Goal: Use online tool/utility

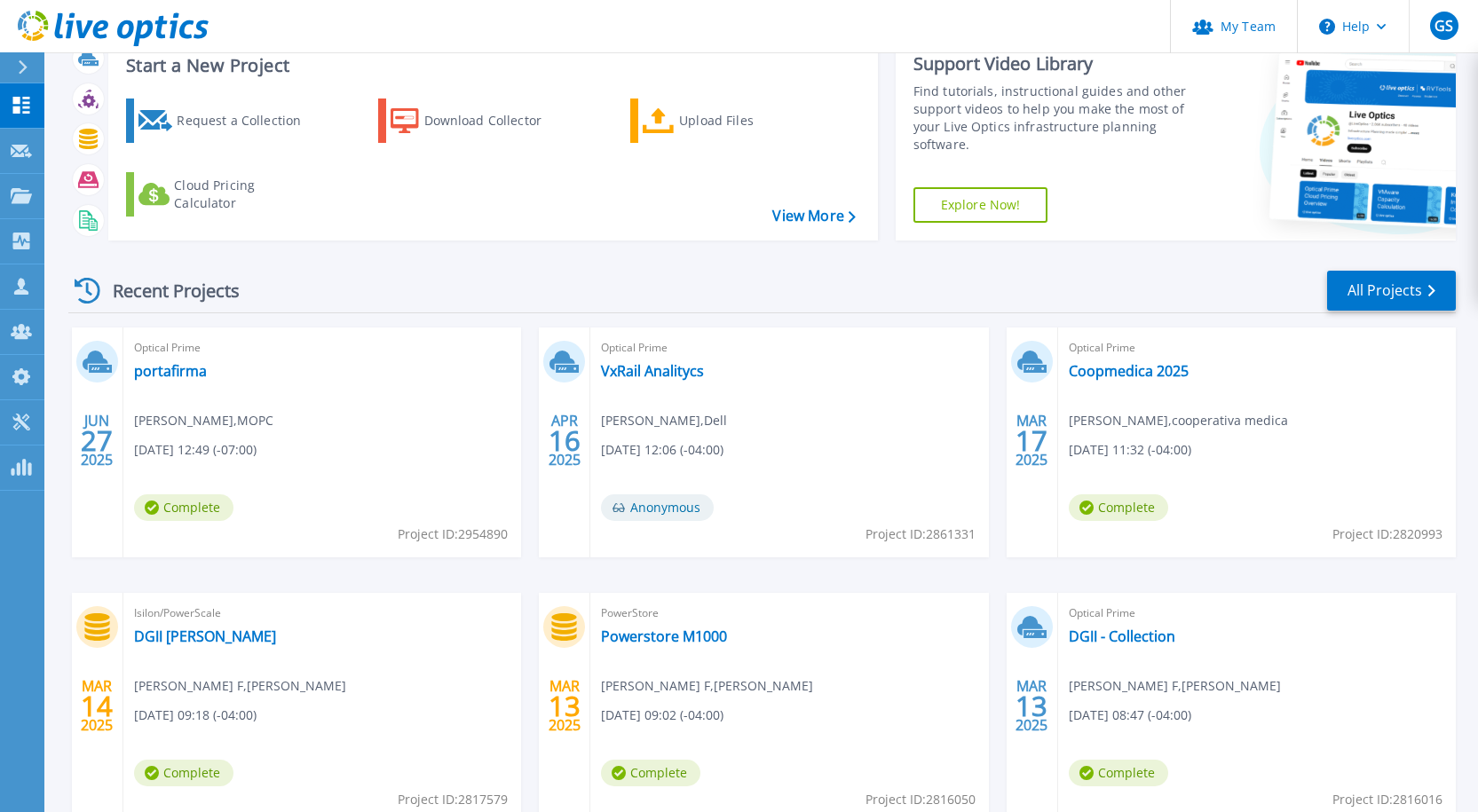
scroll to position [89, 0]
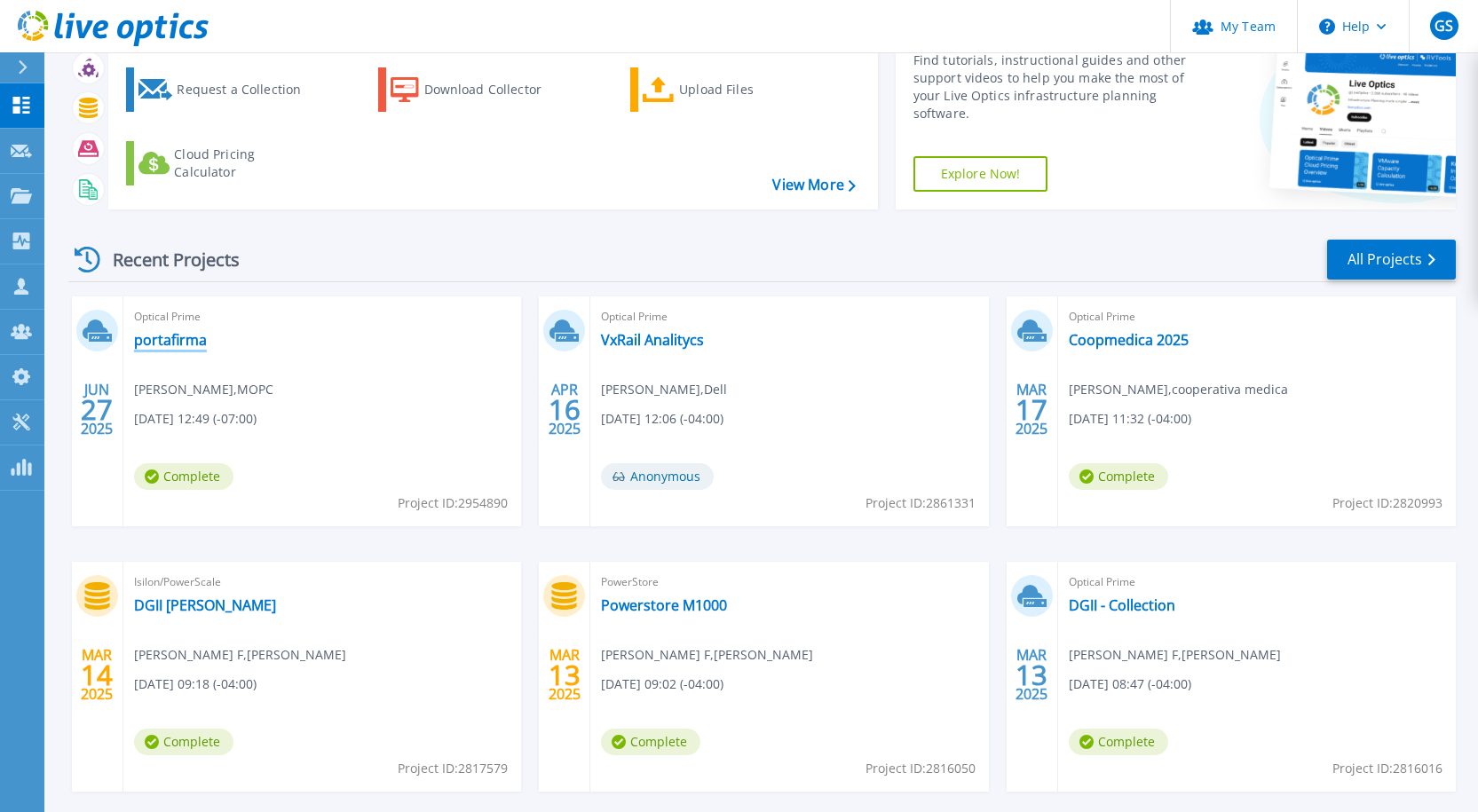
click at [146, 338] on link "portafirma" at bounding box center [170, 340] width 73 height 18
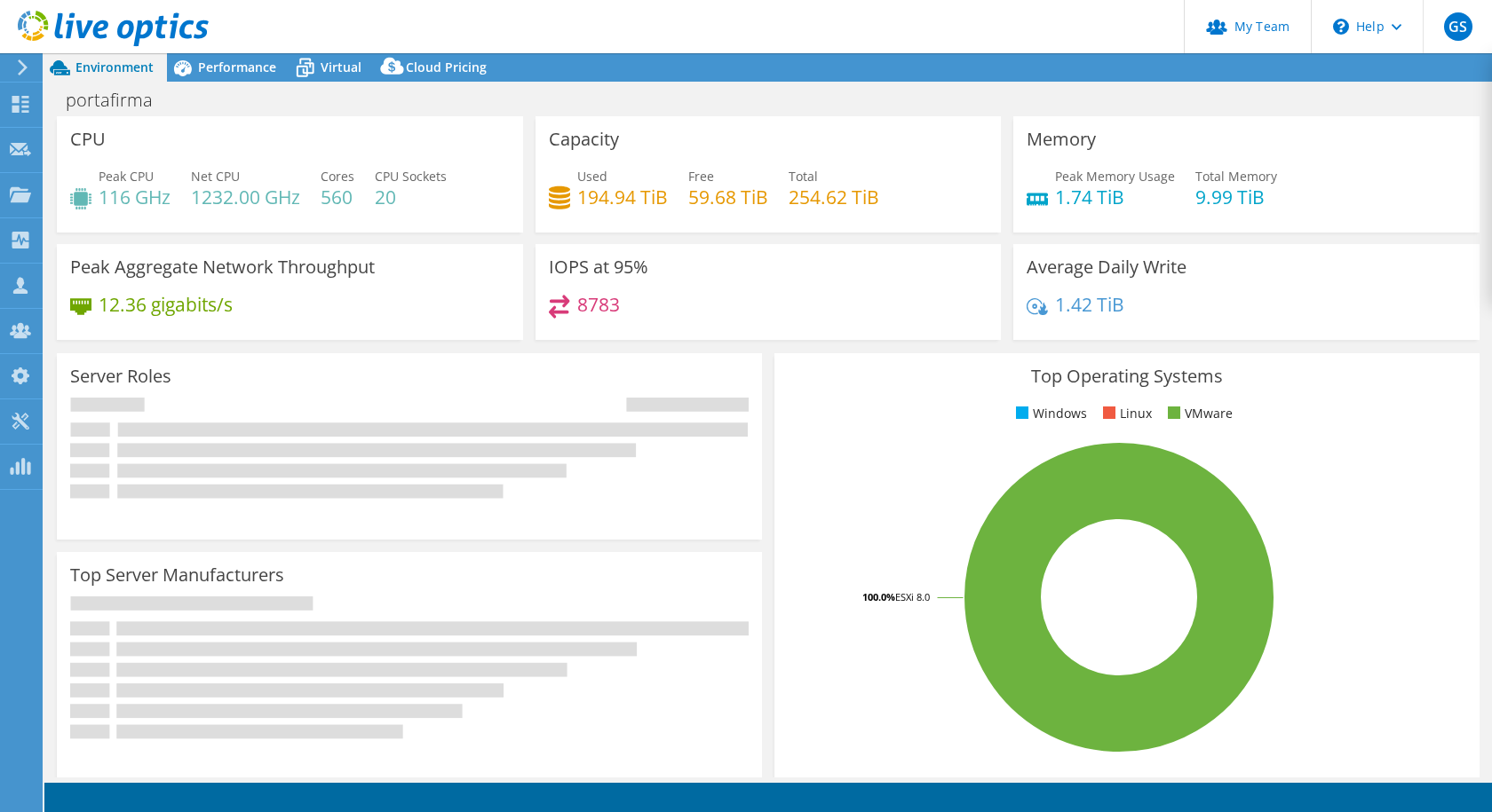
select select "USD"
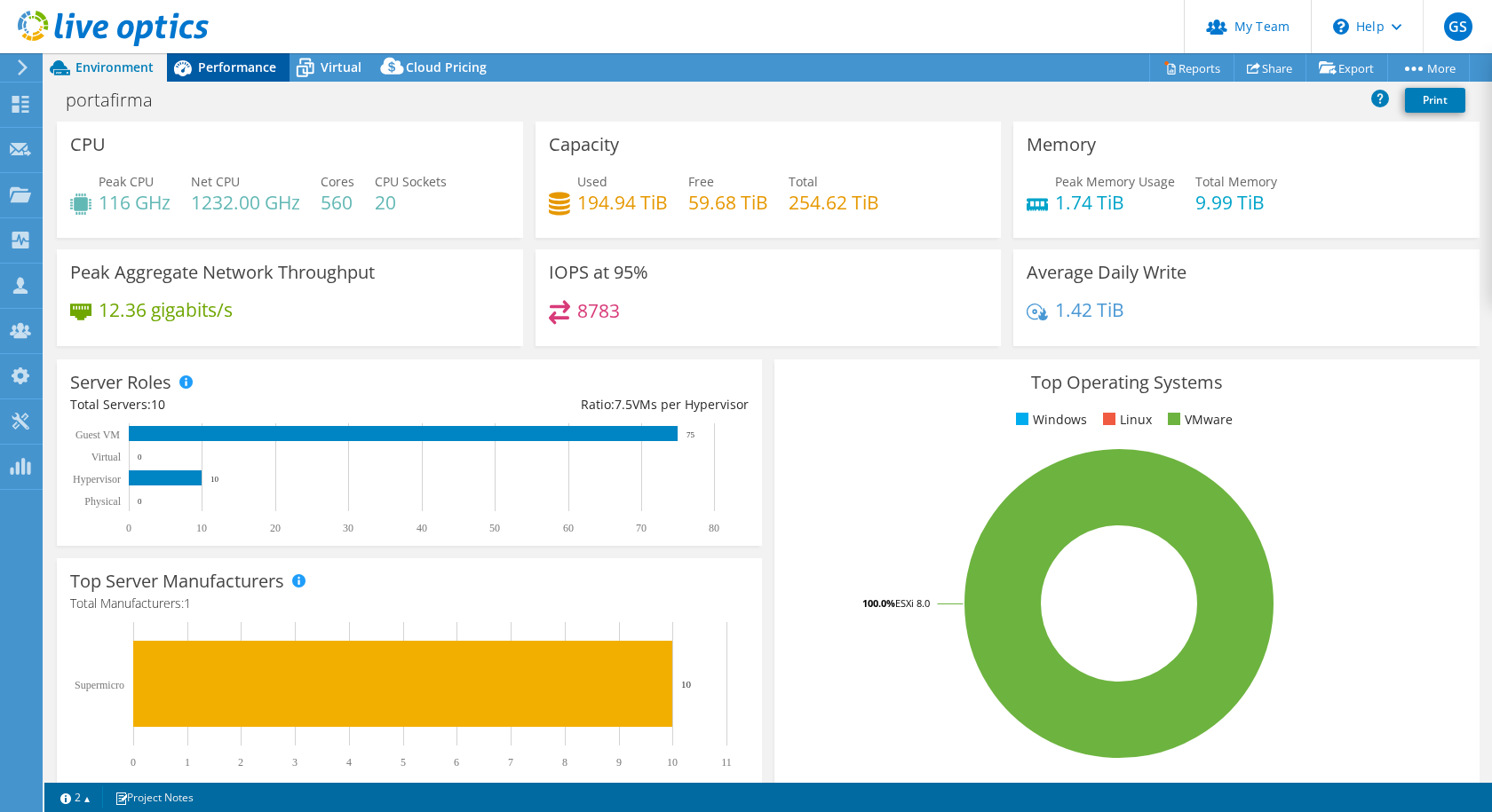
click at [260, 63] on span "Performance" at bounding box center [236, 67] width 78 height 17
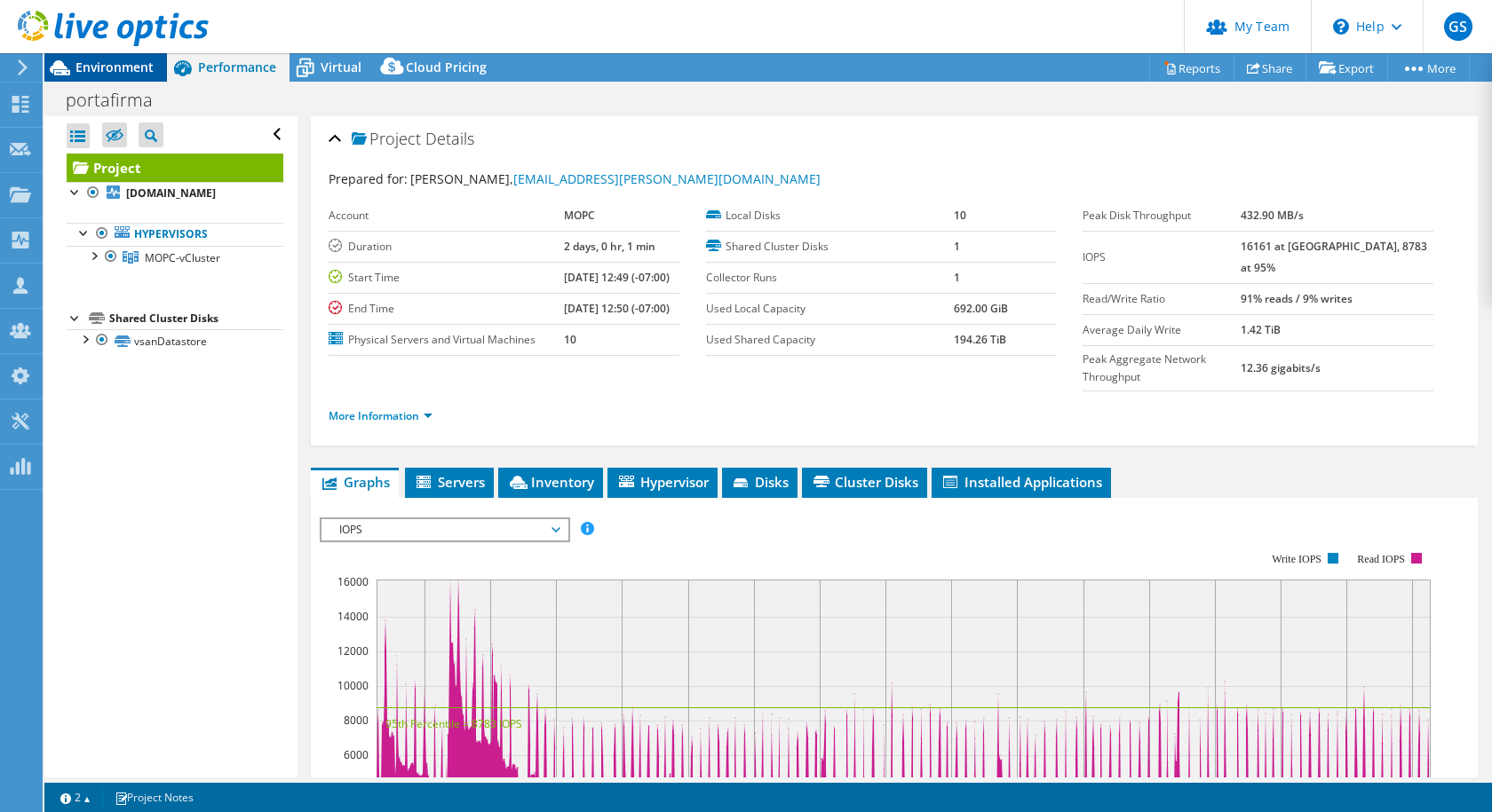
click at [132, 63] on span "Environment" at bounding box center [114, 67] width 78 height 17
